Goal: Task Accomplishment & Management: Complete application form

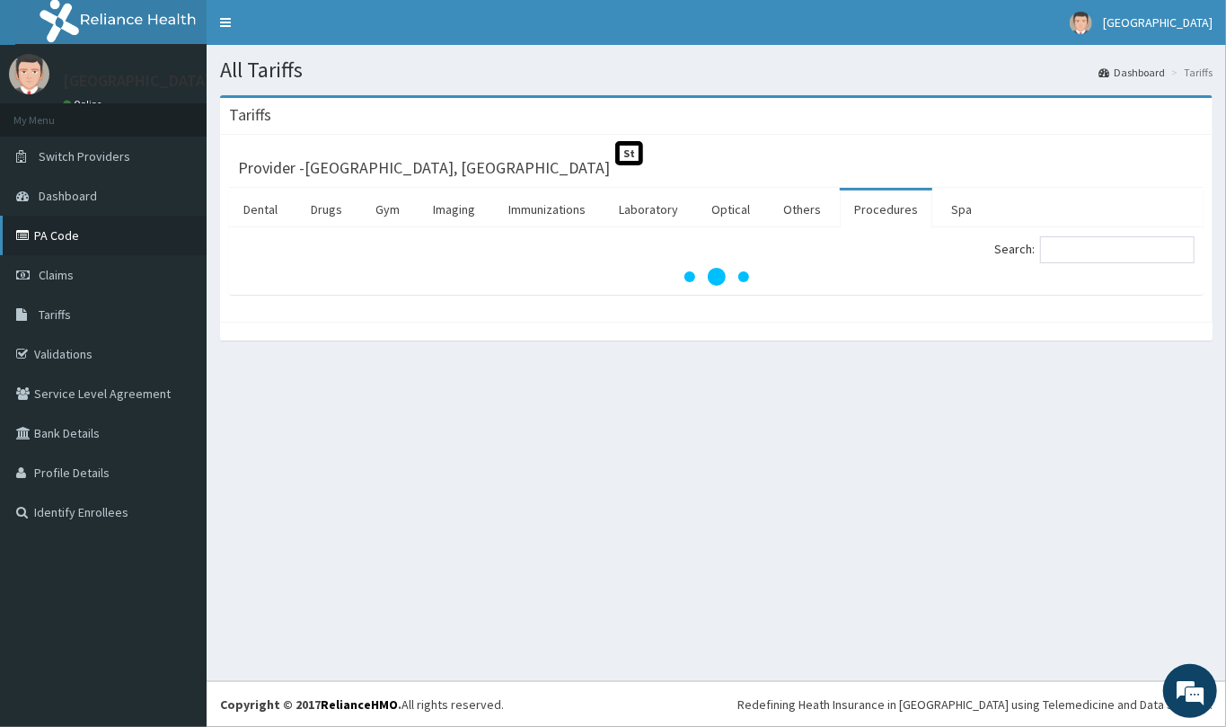
click at [61, 242] on link "PA Code" at bounding box center [103, 236] width 207 height 40
click at [224, 209] on div "Provider - [GEOGRAPHIC_DATA], Ojodu St Dental Drugs Gym Imaging Immunizations L…" at bounding box center [716, 228] width 992 height 187
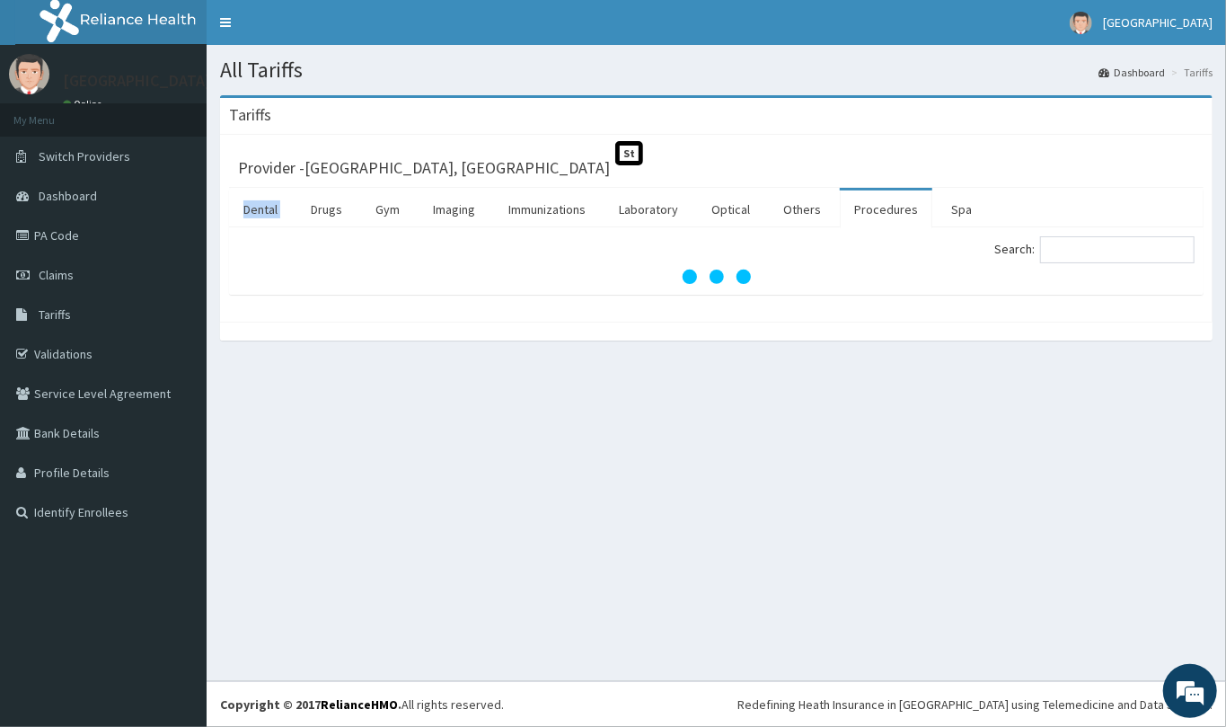
click at [224, 209] on div "Provider - [GEOGRAPHIC_DATA], Ojodu St Dental Drugs Gym Imaging Immunizations L…" at bounding box center [716, 228] width 992 height 187
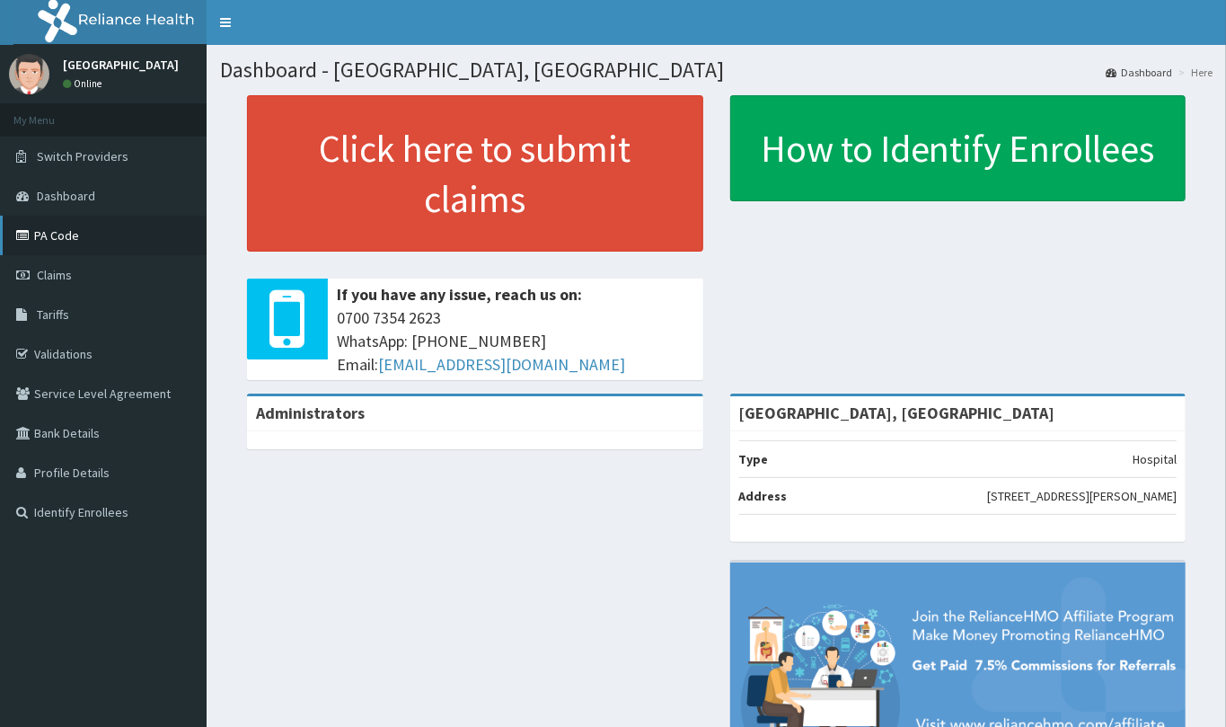
click at [51, 223] on link "PA Code" at bounding box center [103, 236] width 207 height 40
click at [142, 263] on link "Claims" at bounding box center [103, 275] width 207 height 40
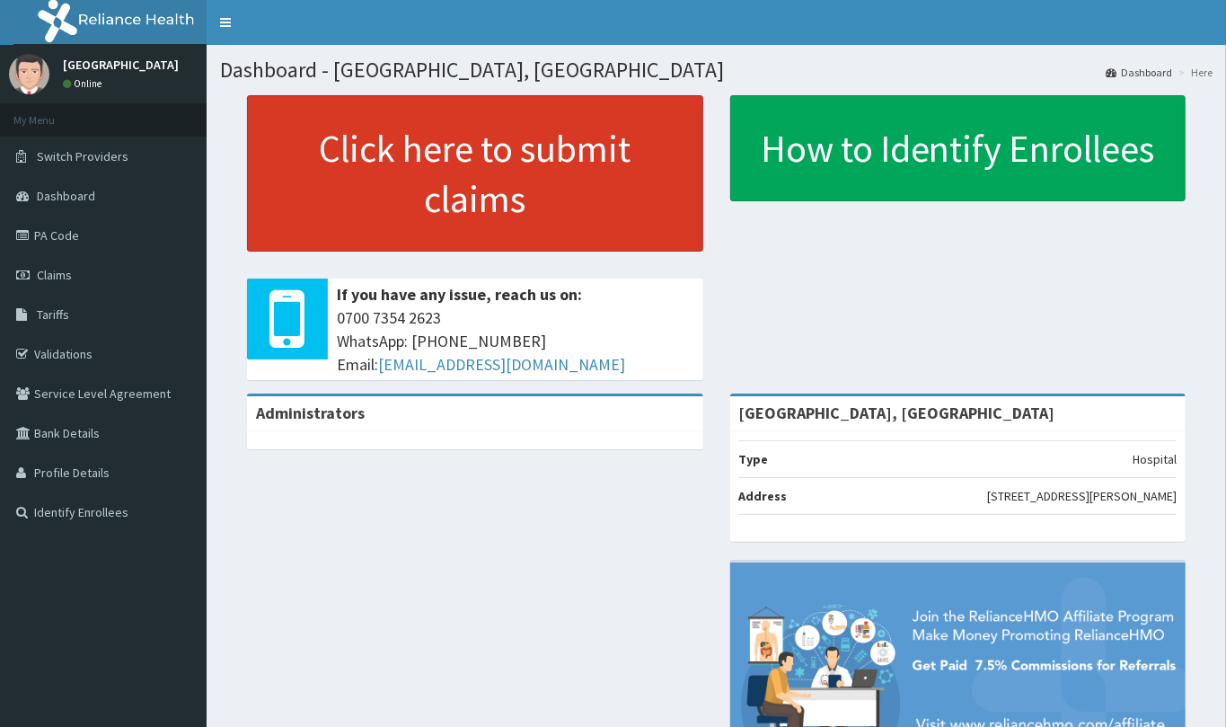
click at [225, 231] on div "Click here to submit claims If you have any issue, reach us on: 0700 7354 2623 …" at bounding box center [716, 244] width 992 height 298
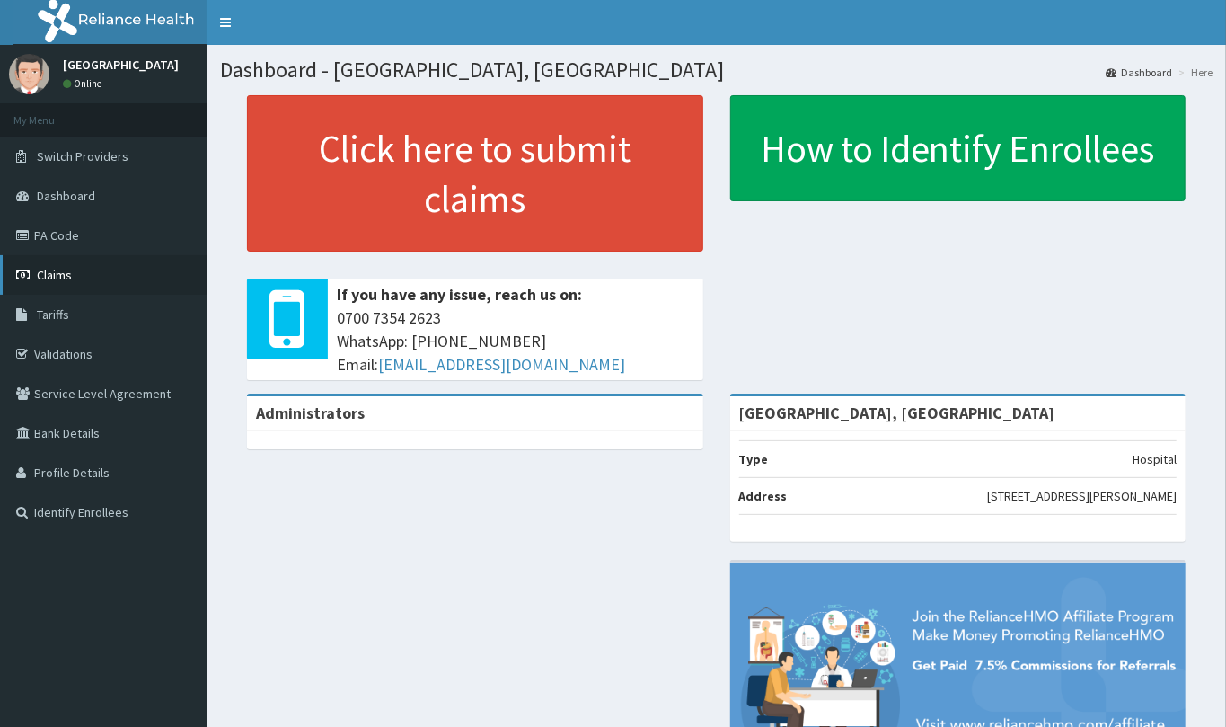
click at [92, 273] on link "Claims" at bounding box center [103, 275] width 207 height 40
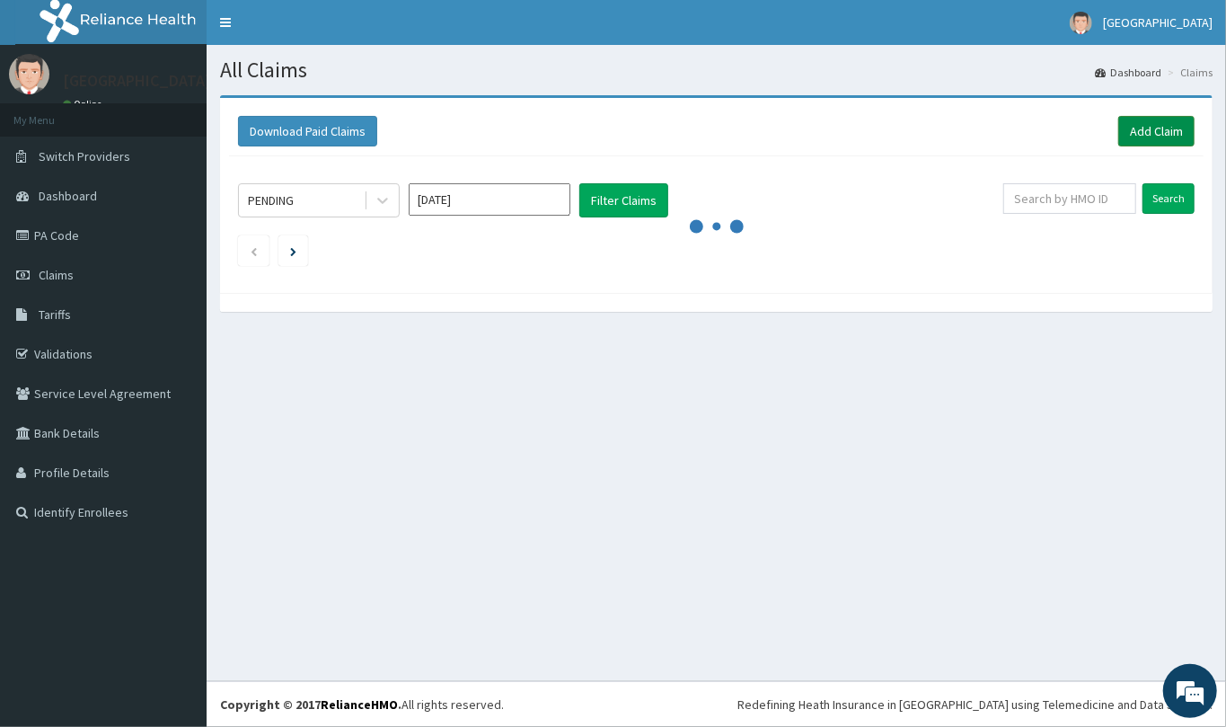
click at [1182, 137] on link "Add Claim" at bounding box center [1156, 131] width 76 height 31
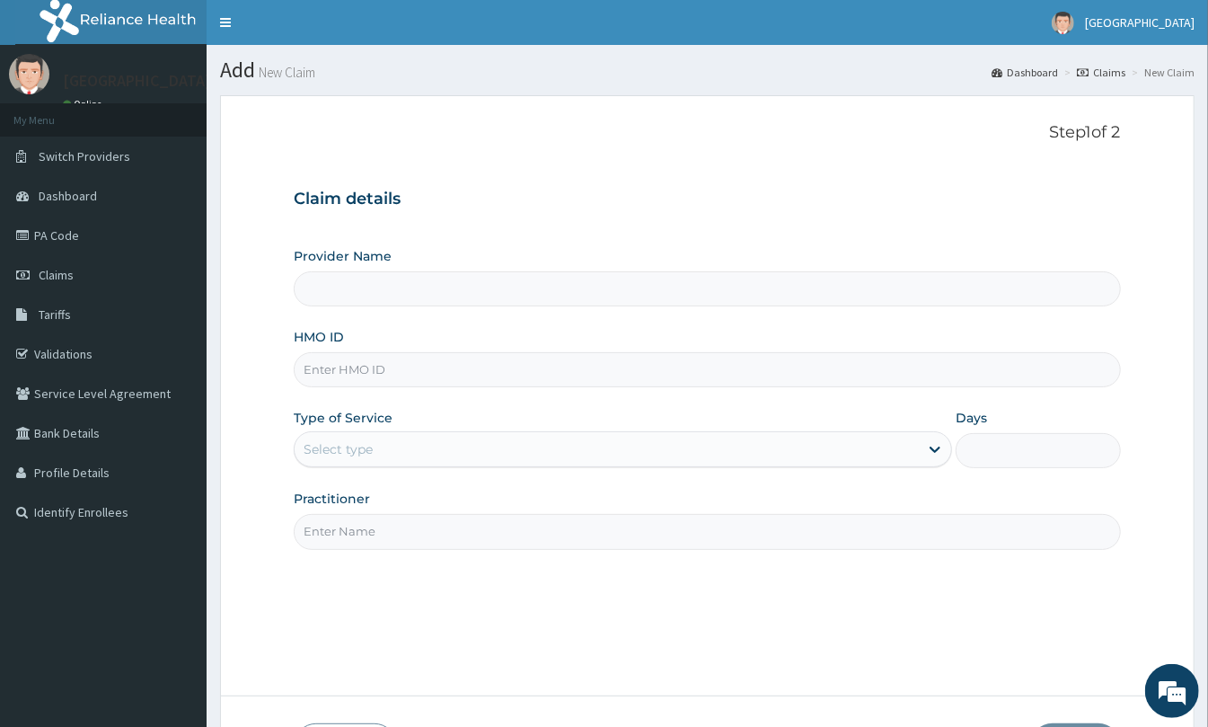
click at [341, 372] on input "HMO ID" at bounding box center [707, 369] width 827 height 35
paste input "RET/38708/A"
type input "RET/38708/A"
drag, startPoint x: 317, startPoint y: 445, endPoint x: 307, endPoint y: 511, distance: 66.3
click at [317, 446] on div "Select type" at bounding box center [338, 449] width 69 height 18
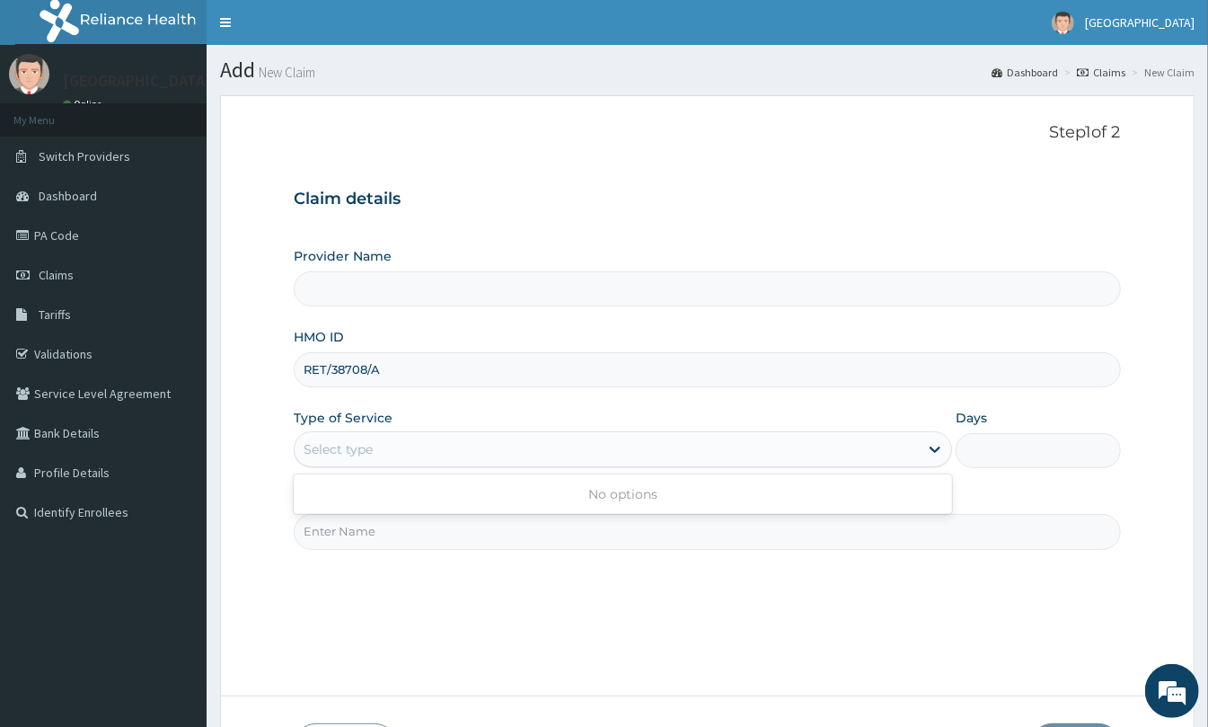
click at [375, 512] on div "No options" at bounding box center [623, 494] width 658 height 40
click at [379, 518] on input "Practitioner" at bounding box center [707, 531] width 827 height 35
type input "DR KEN"
click at [346, 467] on div "Select type" at bounding box center [623, 449] width 658 height 36
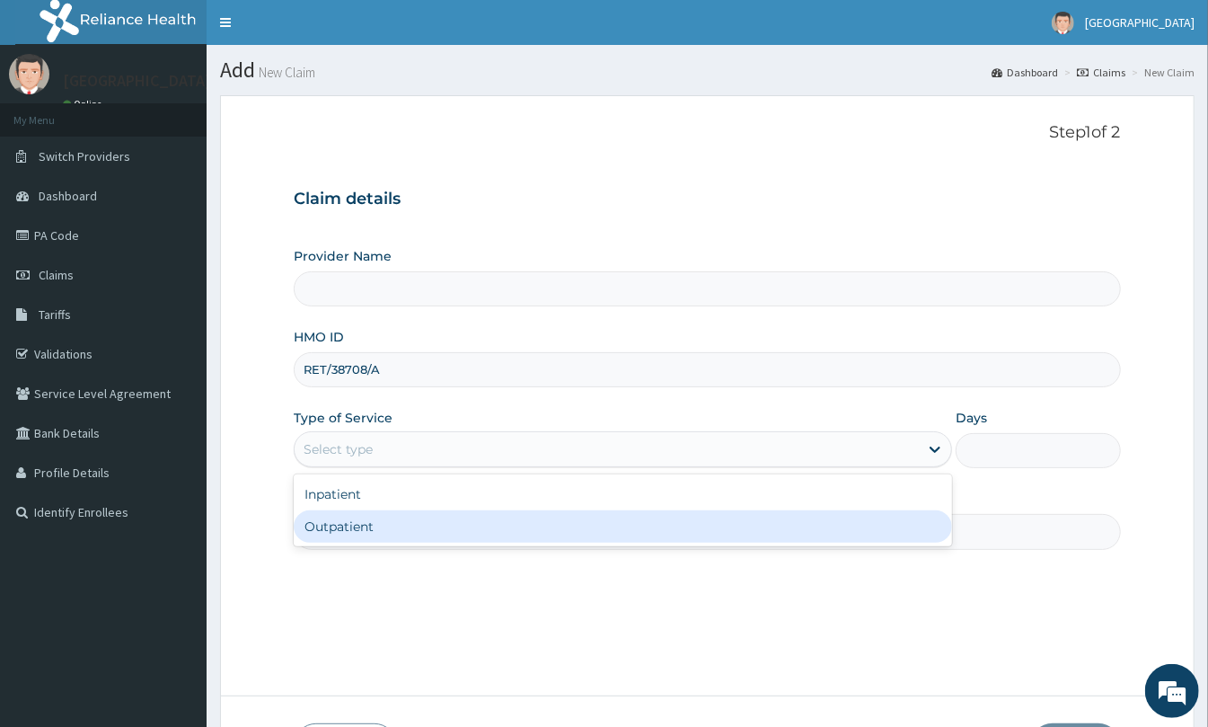
click at [346, 522] on div "Outpatient" at bounding box center [623, 526] width 658 height 32
type input "1"
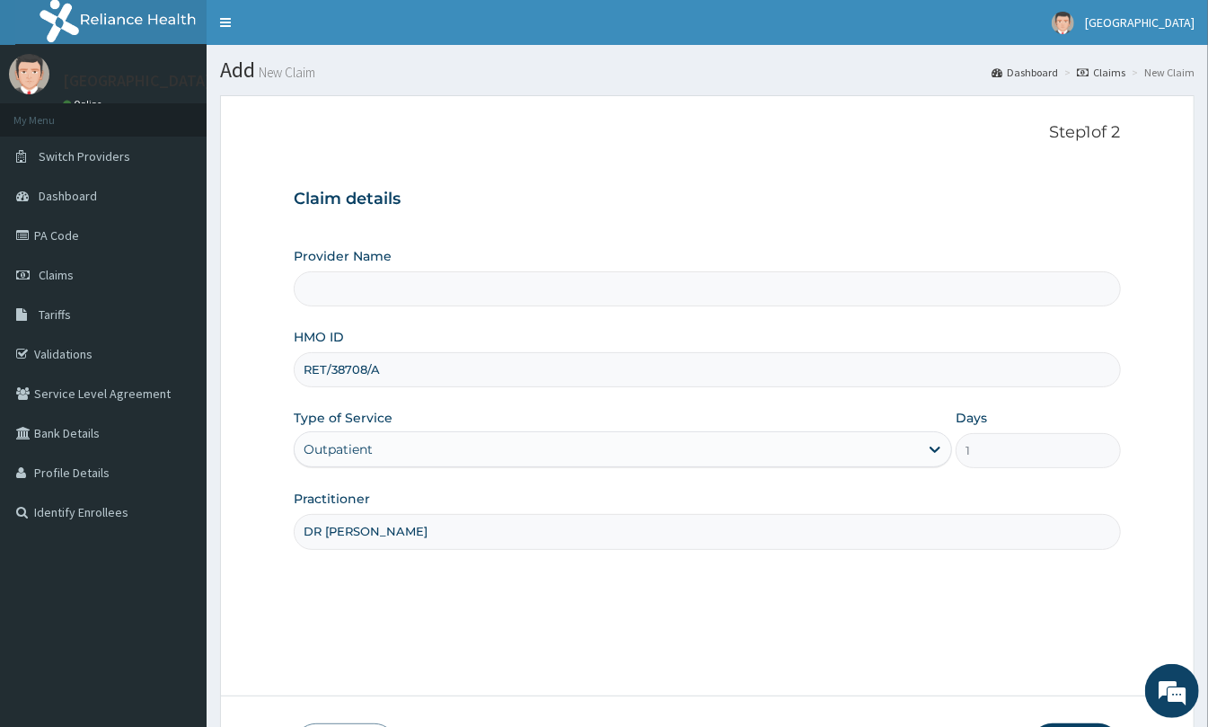
type input "[GEOGRAPHIC_DATA], [GEOGRAPHIC_DATA]"
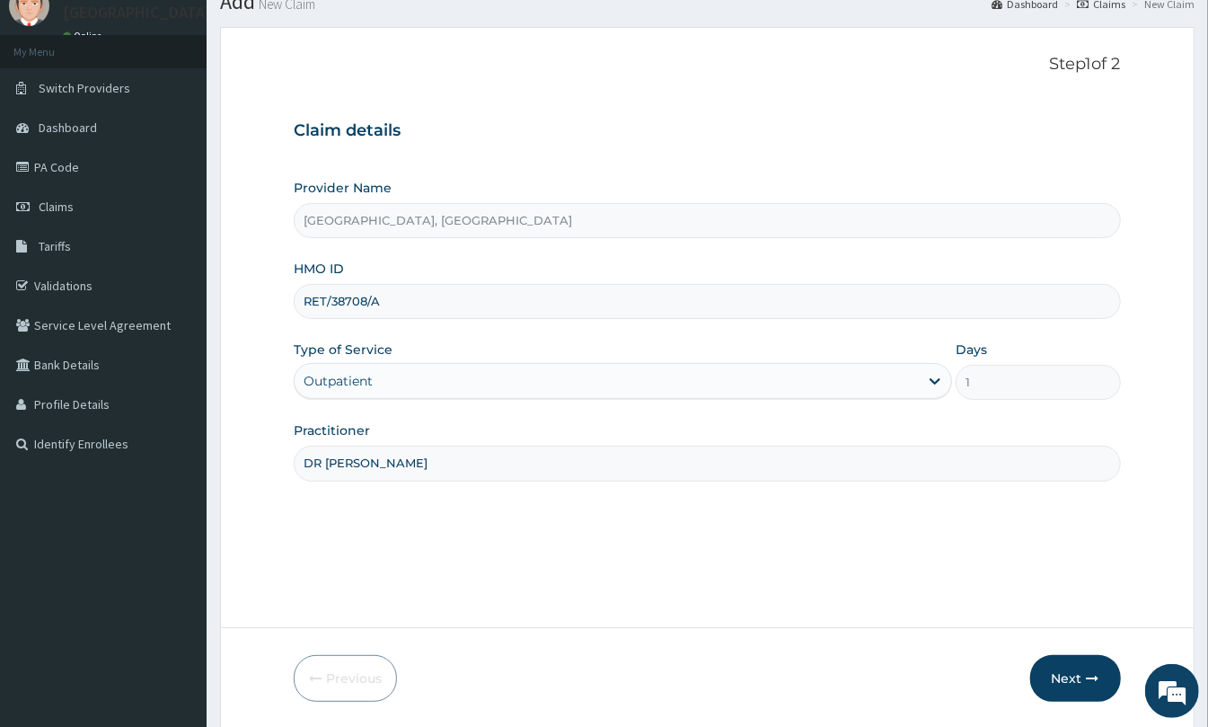
scroll to position [131, 0]
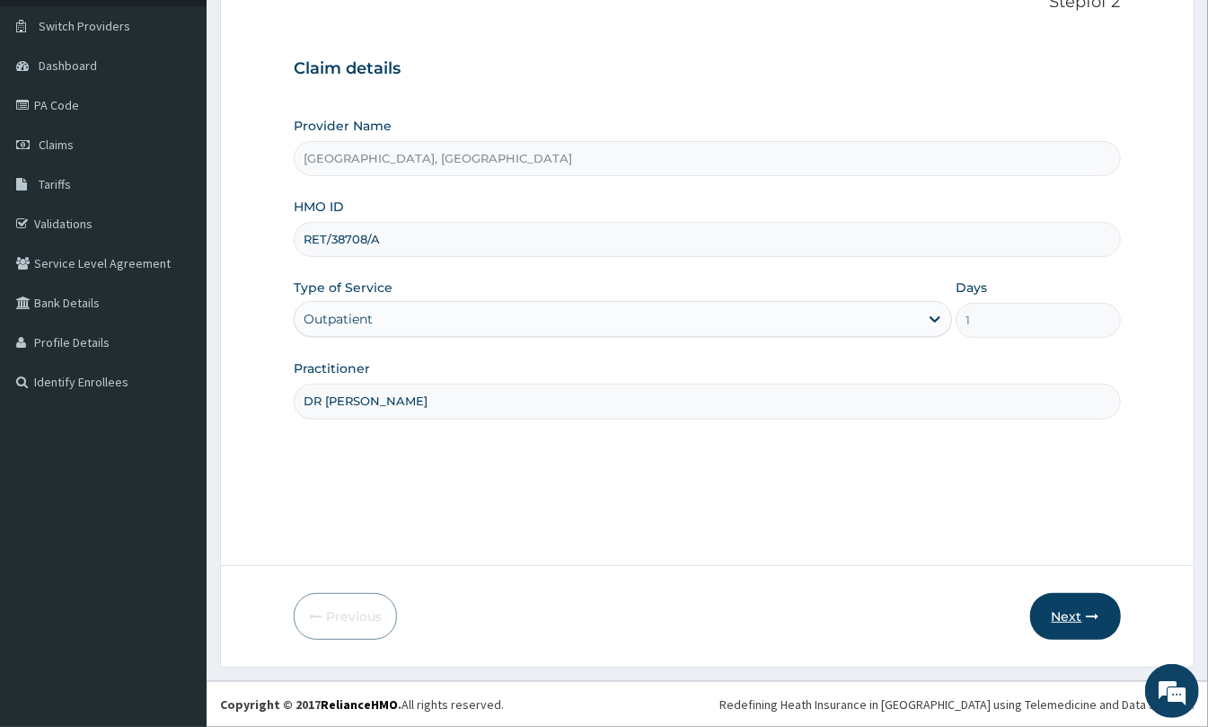
click at [1068, 615] on button "Next" at bounding box center [1075, 616] width 91 height 47
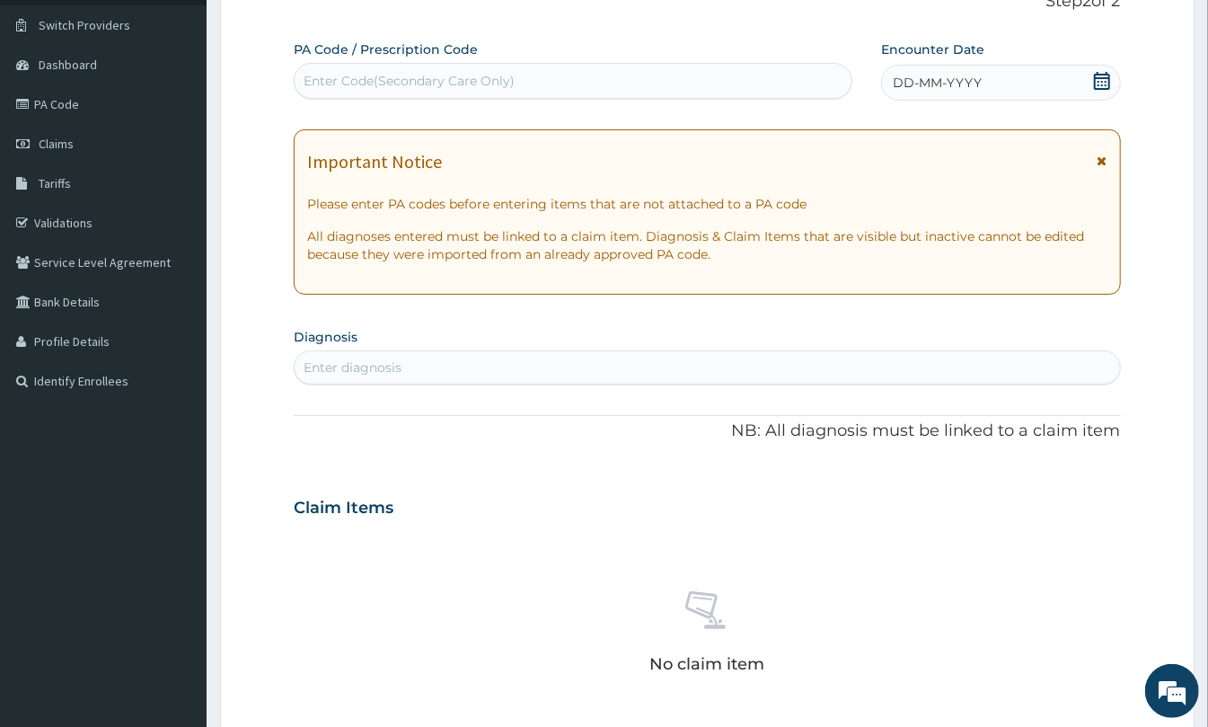
click at [419, 86] on div "Enter Code(Secondary Care Only)" at bounding box center [409, 81] width 211 height 18
paste input "PA/616E89"
type input "PA/616E89"
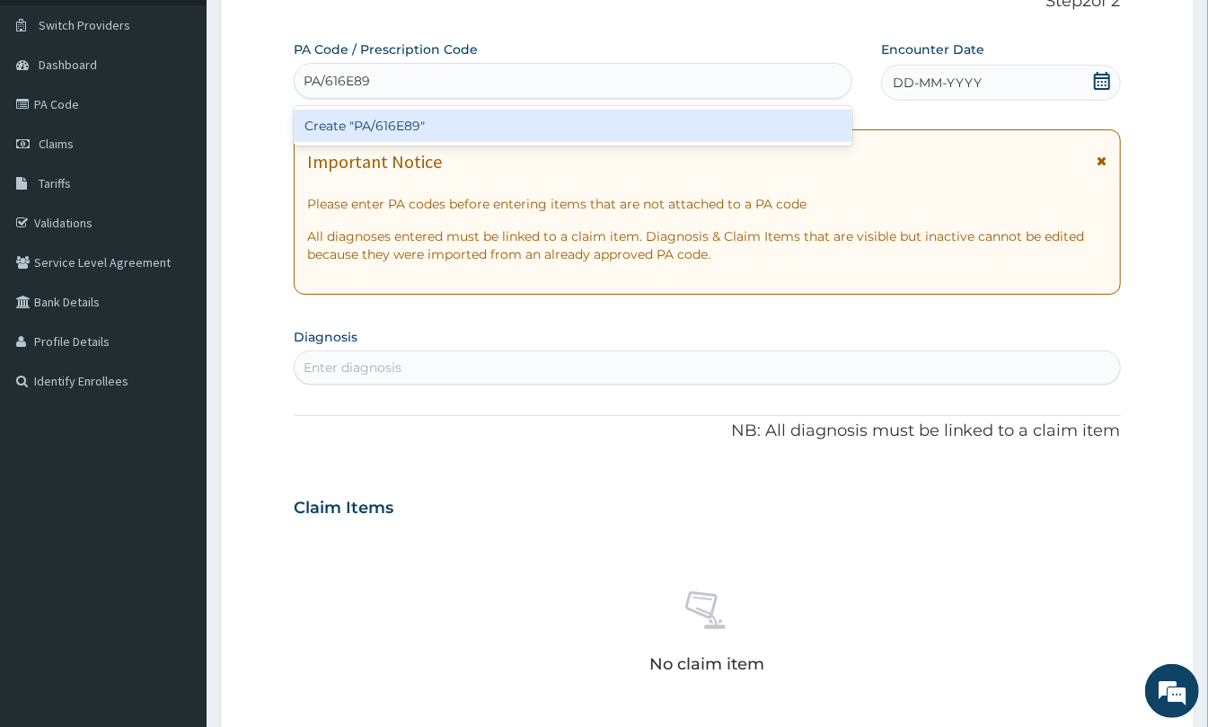
click at [419, 113] on div "Create "PA/616E89"" at bounding box center [573, 126] width 559 height 32
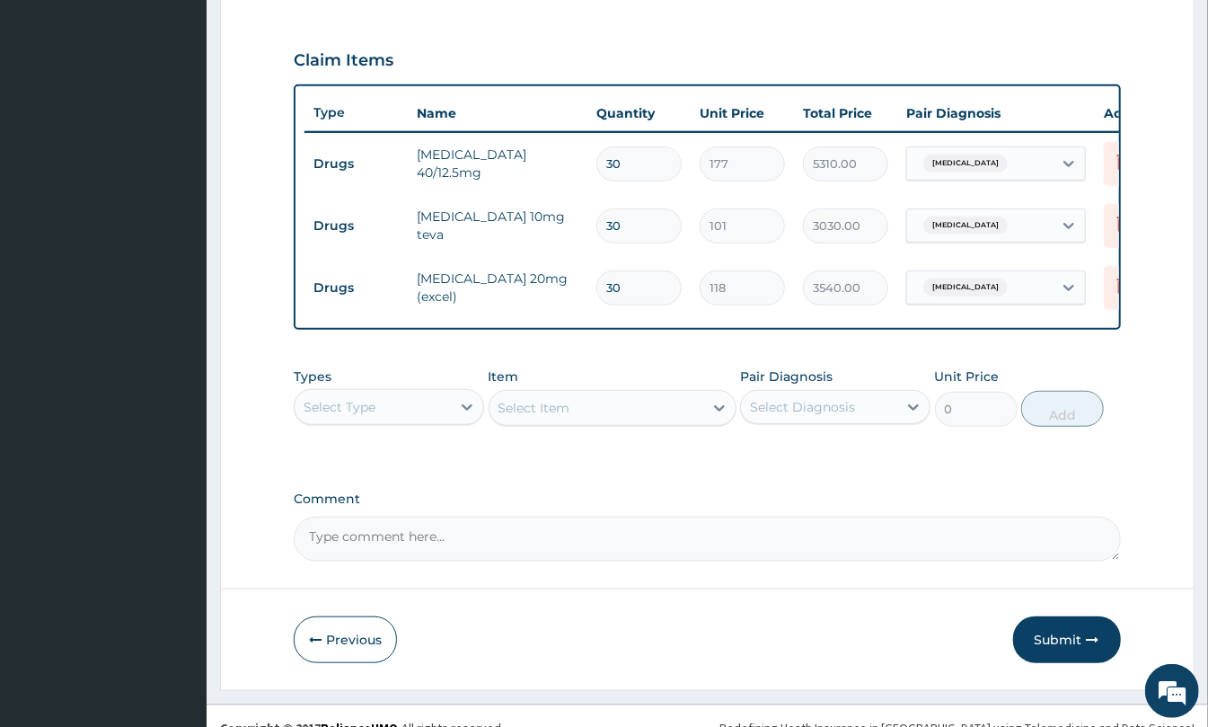
scroll to position [636, 0]
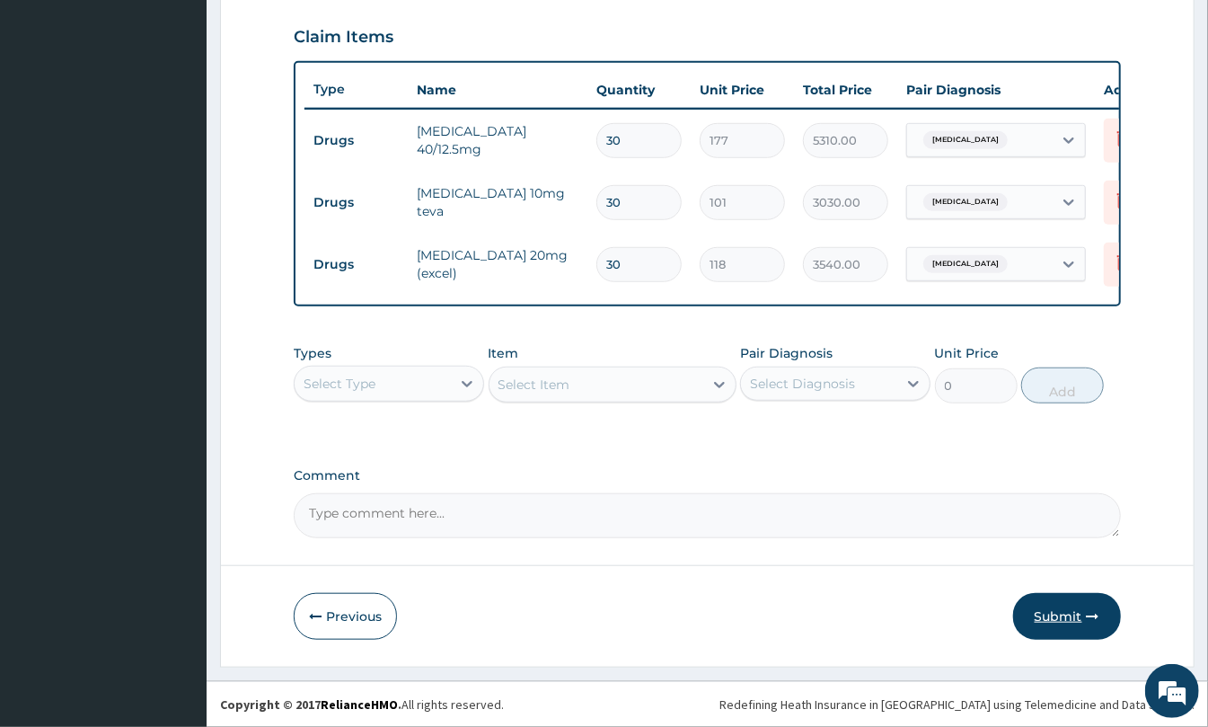
click at [1054, 631] on button "Submit" at bounding box center [1067, 616] width 108 height 47
